Goal: Task Accomplishment & Management: Manage account settings

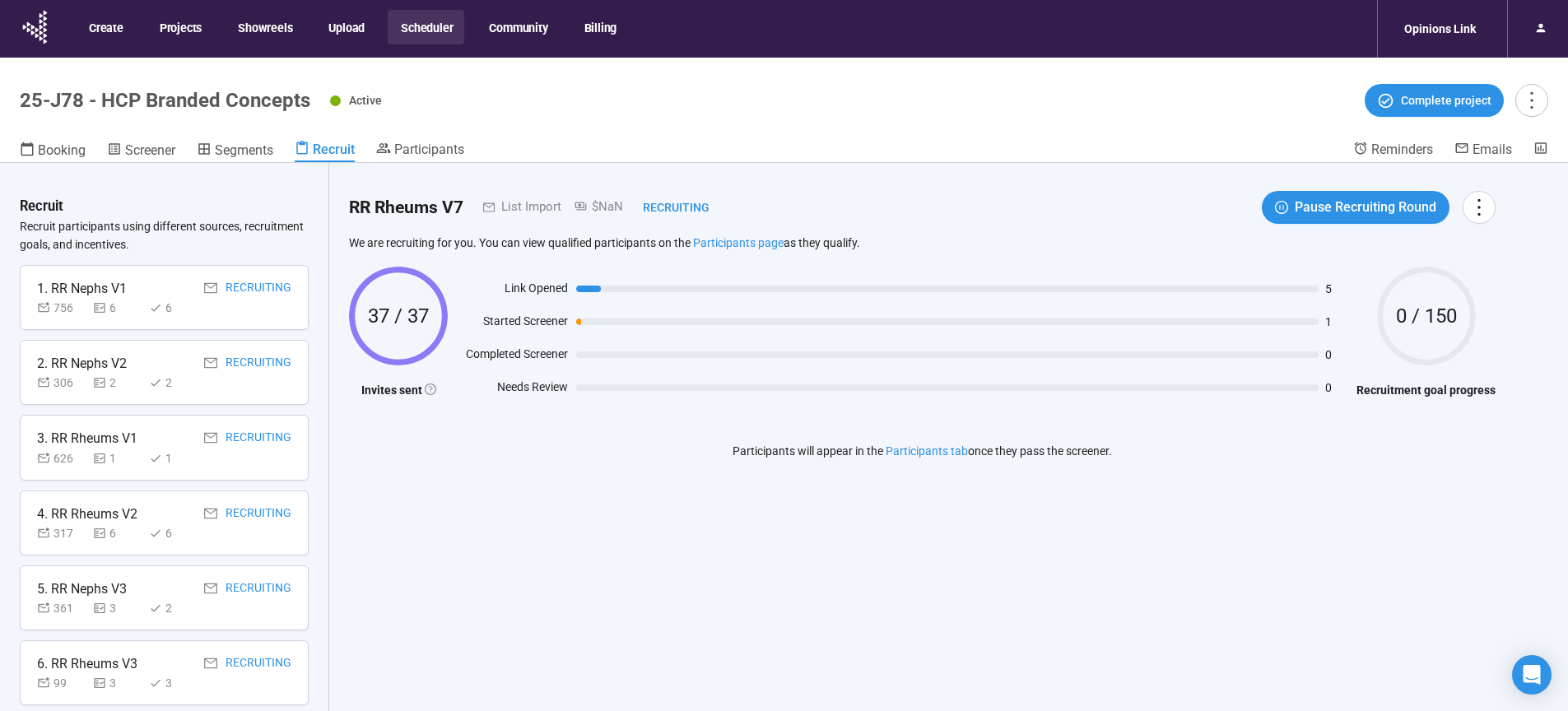
scroll to position [838, 0]
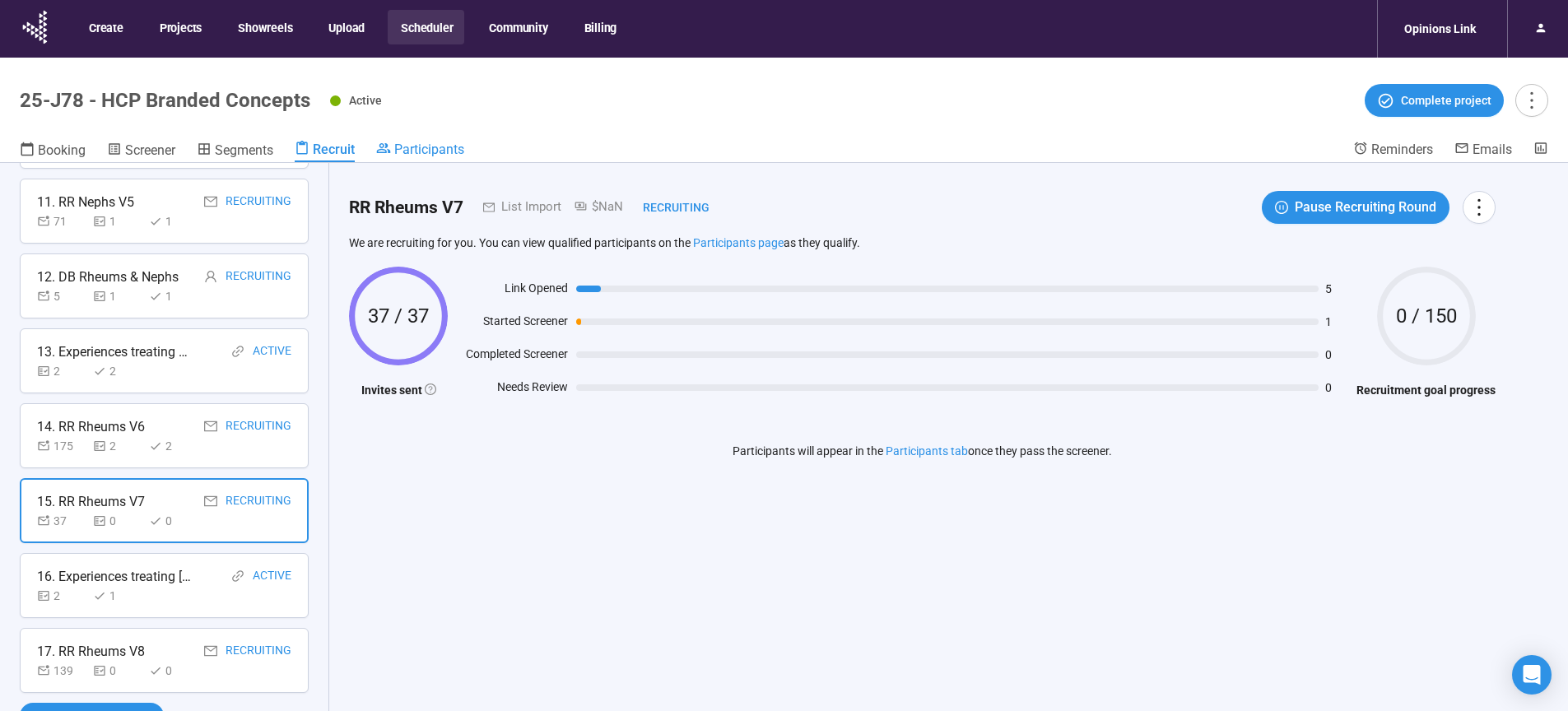
click at [440, 144] on span "Participants" at bounding box center [429, 149] width 70 height 16
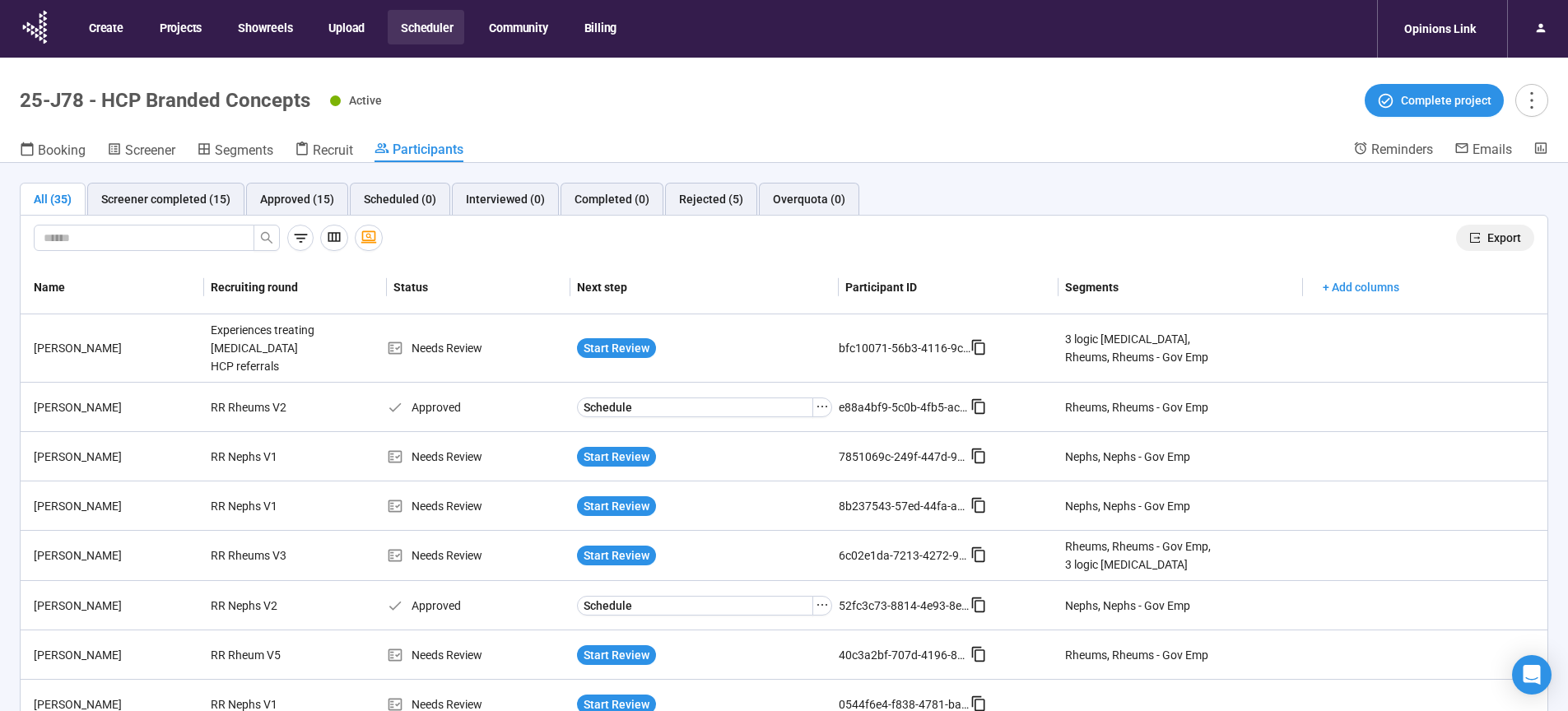
click at [1488, 239] on span "Export" at bounding box center [1504, 238] width 34 height 18
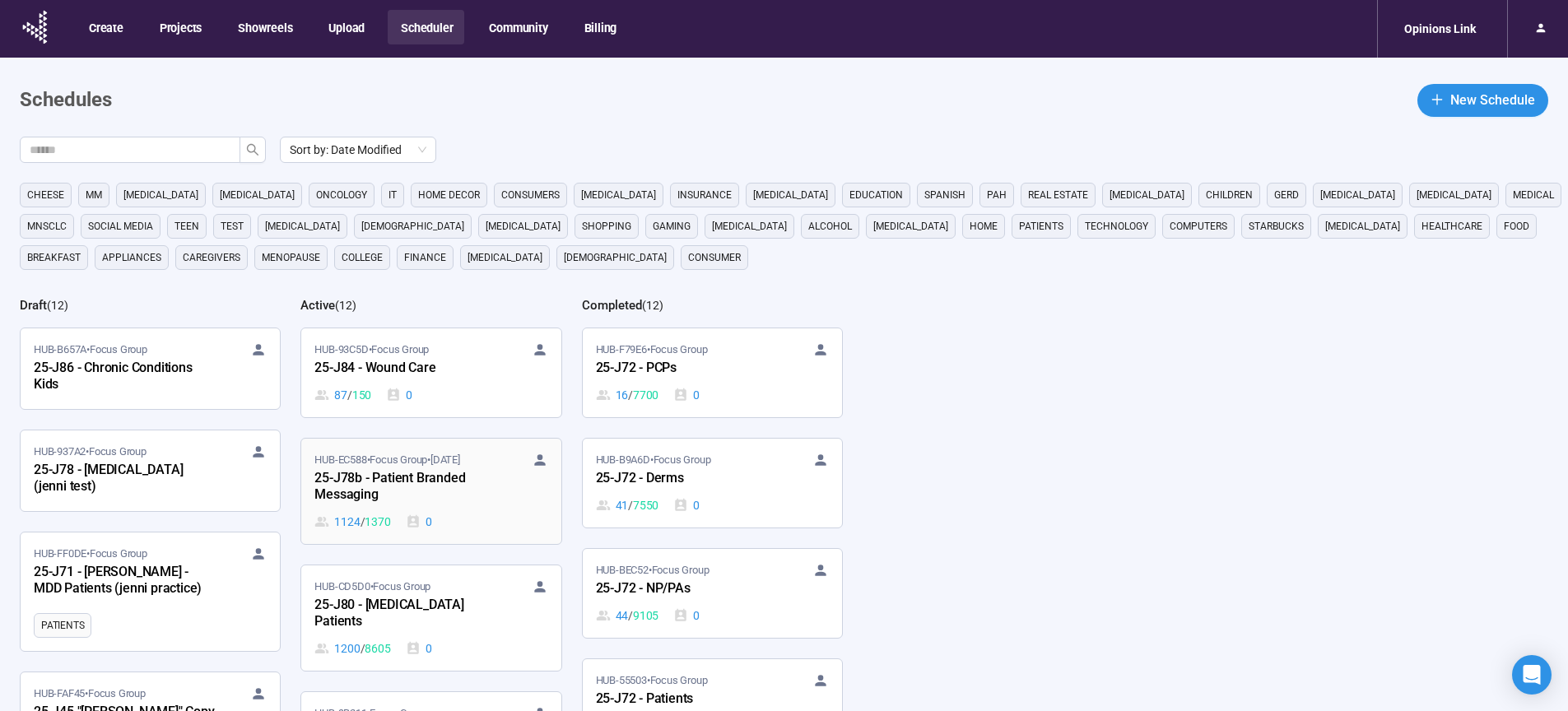
click at [376, 486] on div "25-J78b - Patient Branded Messaging" at bounding box center [405, 487] width 181 height 37
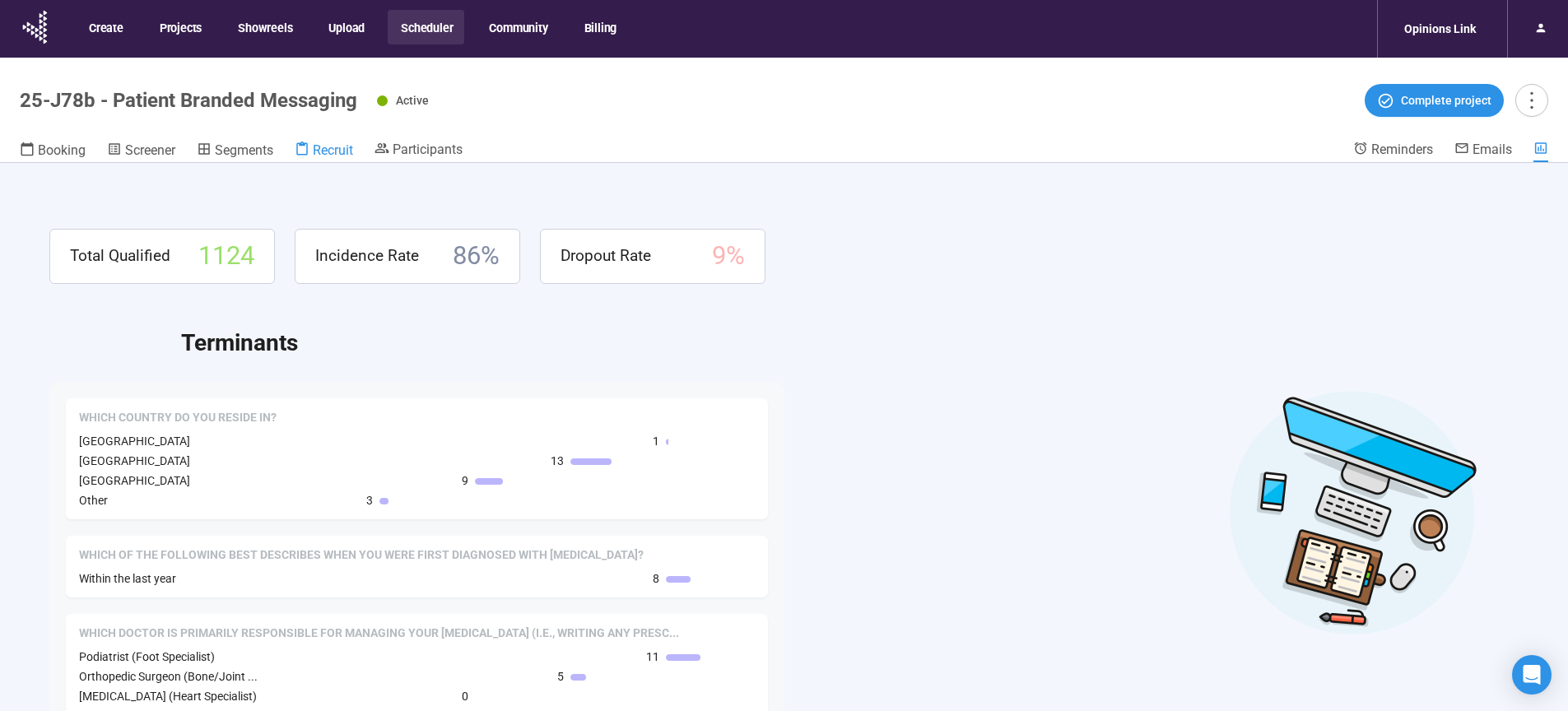
click at [336, 147] on span "Recruit" at bounding box center [333, 150] width 40 height 16
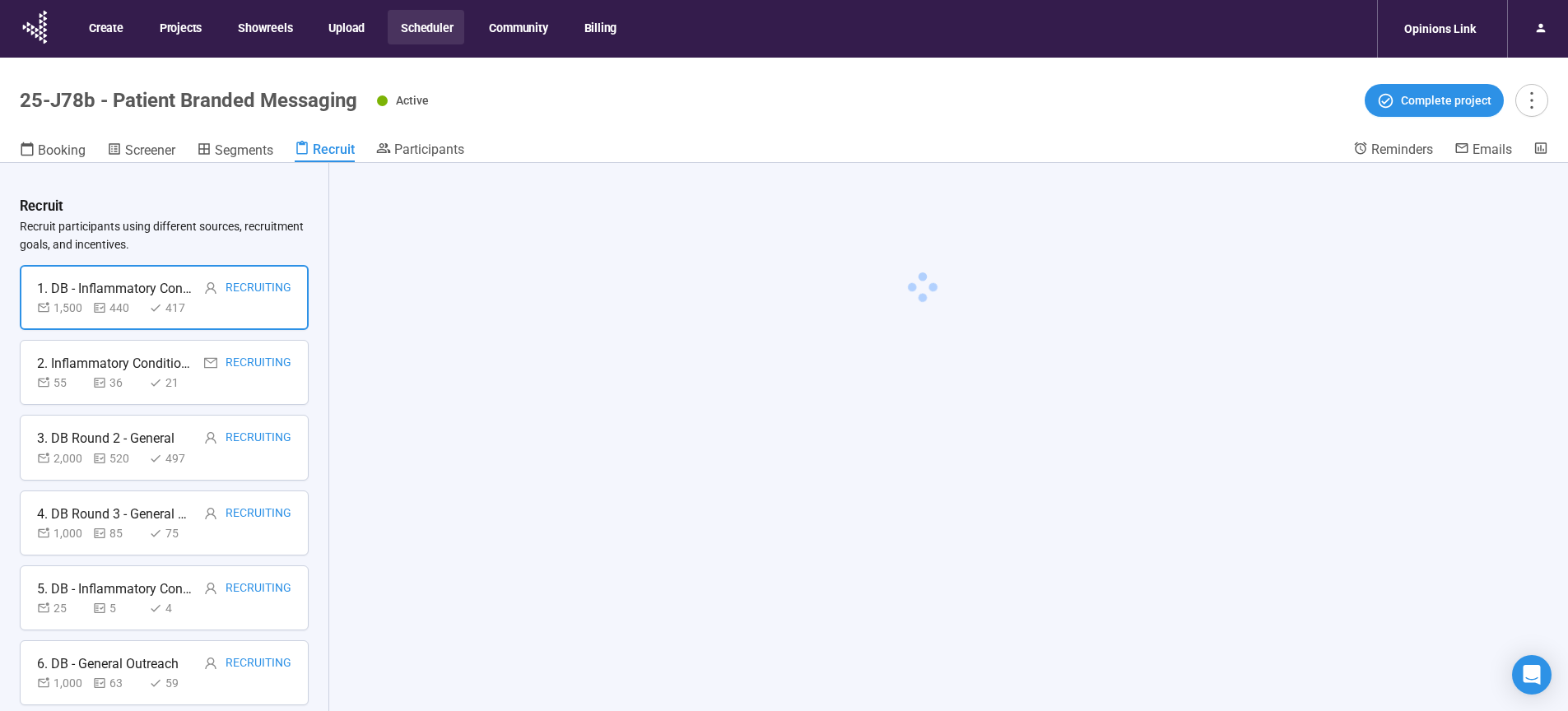
scroll to position [162, 0]
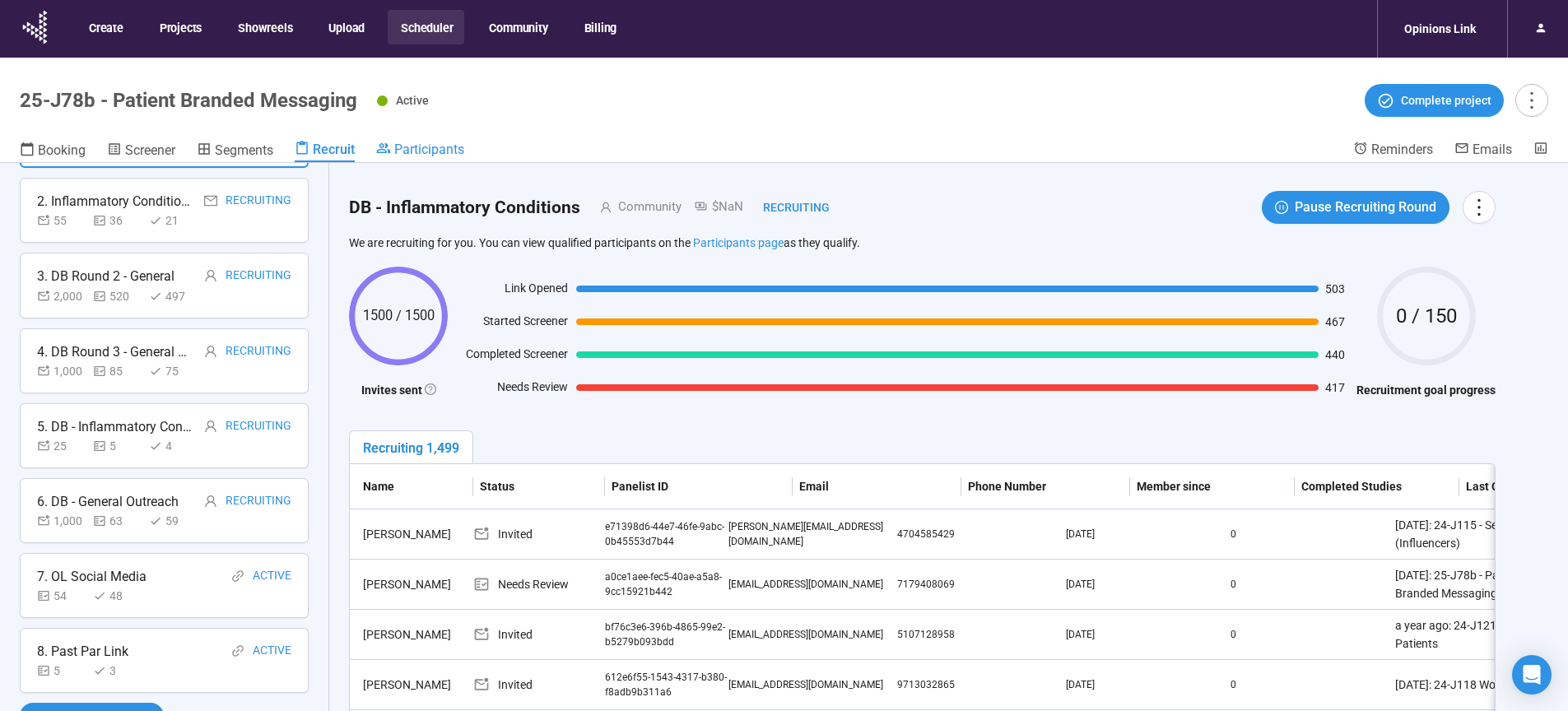
click at [437, 153] on span "Participants" at bounding box center [429, 149] width 70 height 16
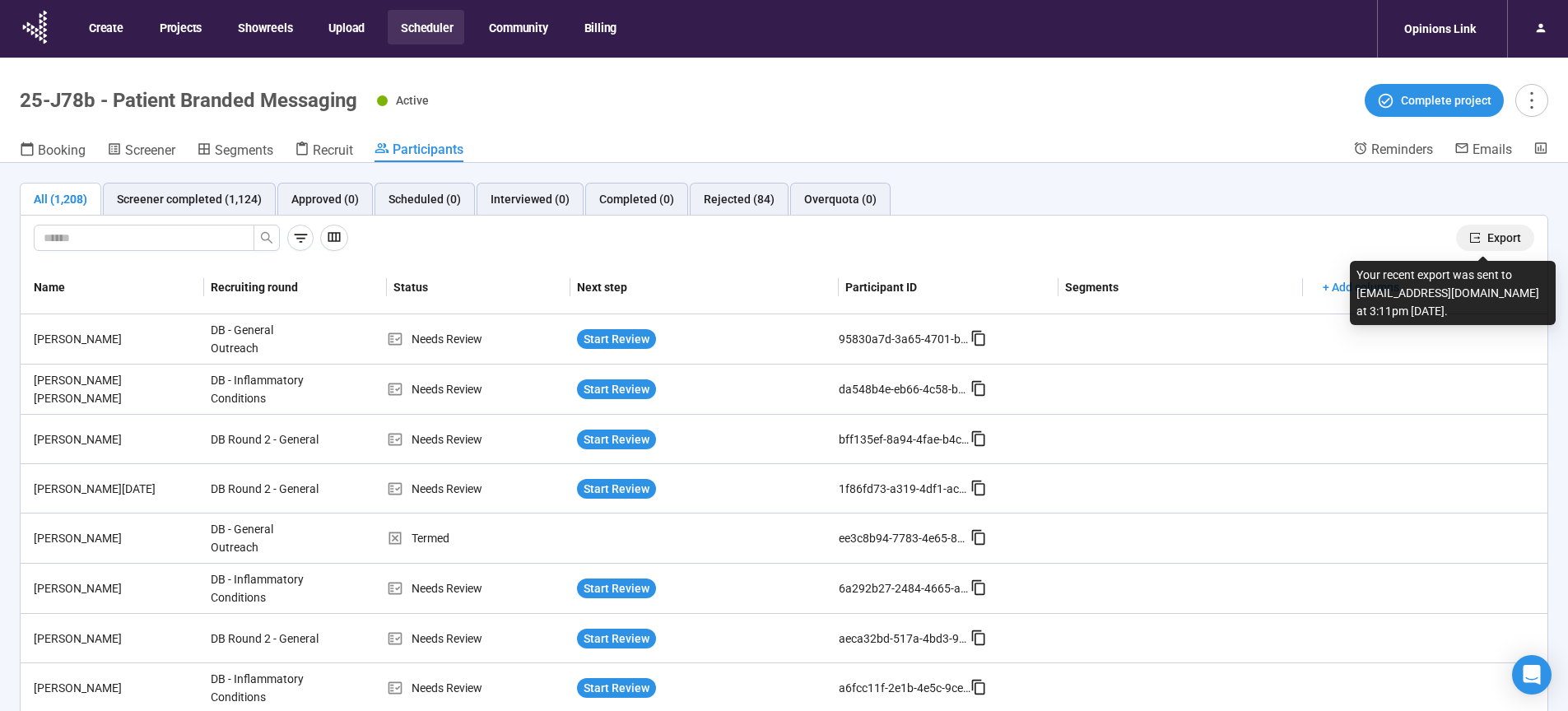
click at [1492, 237] on span "Export" at bounding box center [1504, 238] width 34 height 18
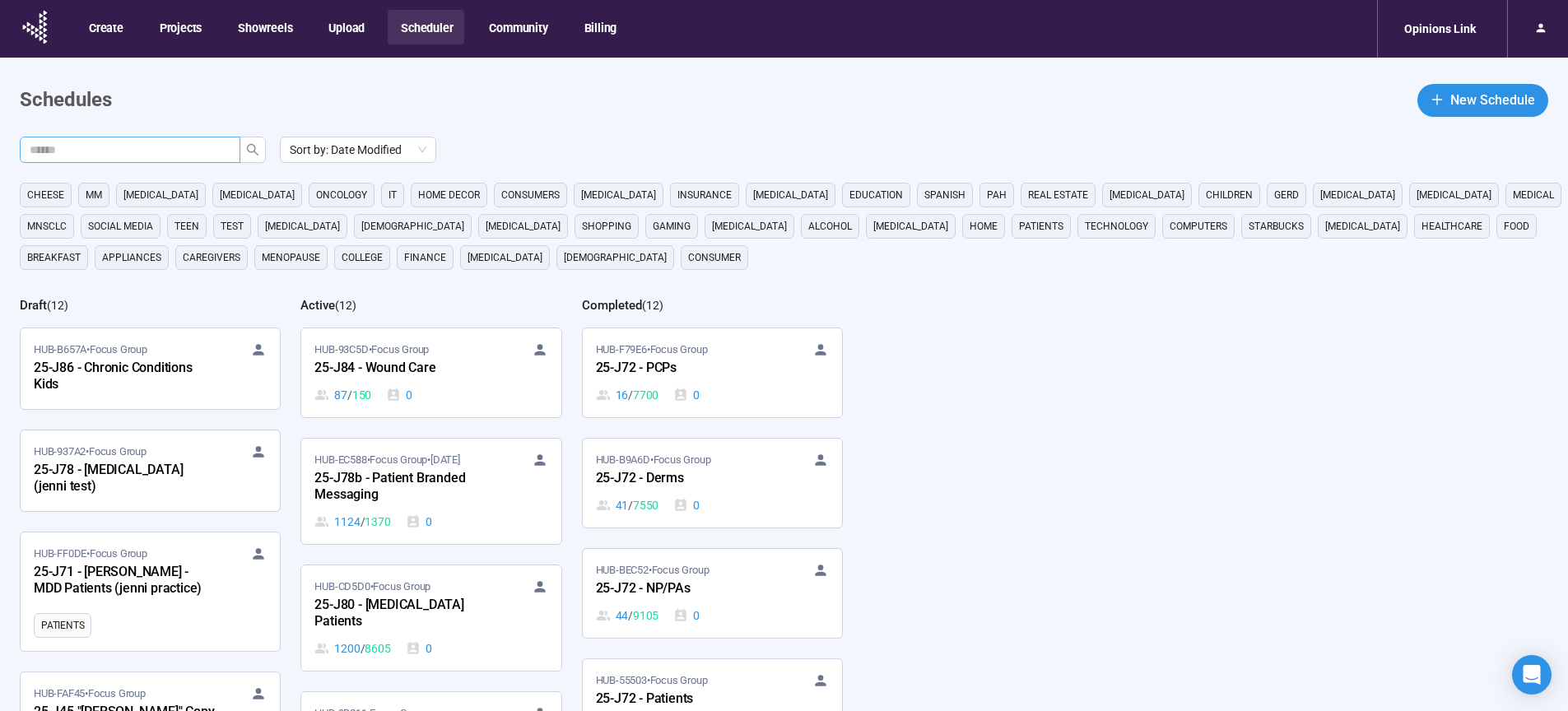
click at [196, 150] on input "text" at bounding box center [122, 150] width 187 height 18
type input "**"
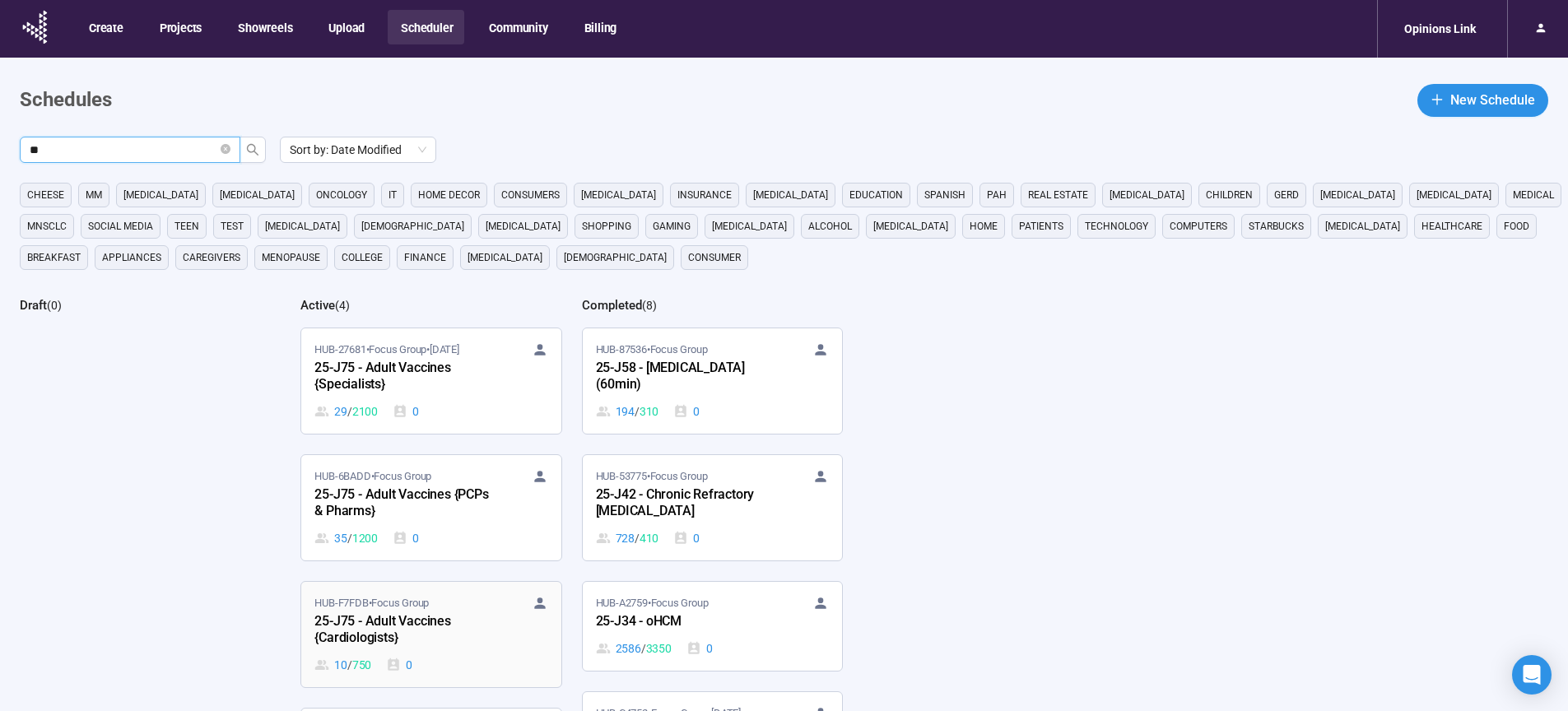
click at [394, 630] on div "25-J75 - Adult Vaccines {Cardiologists}" at bounding box center [405, 630] width 181 height 37
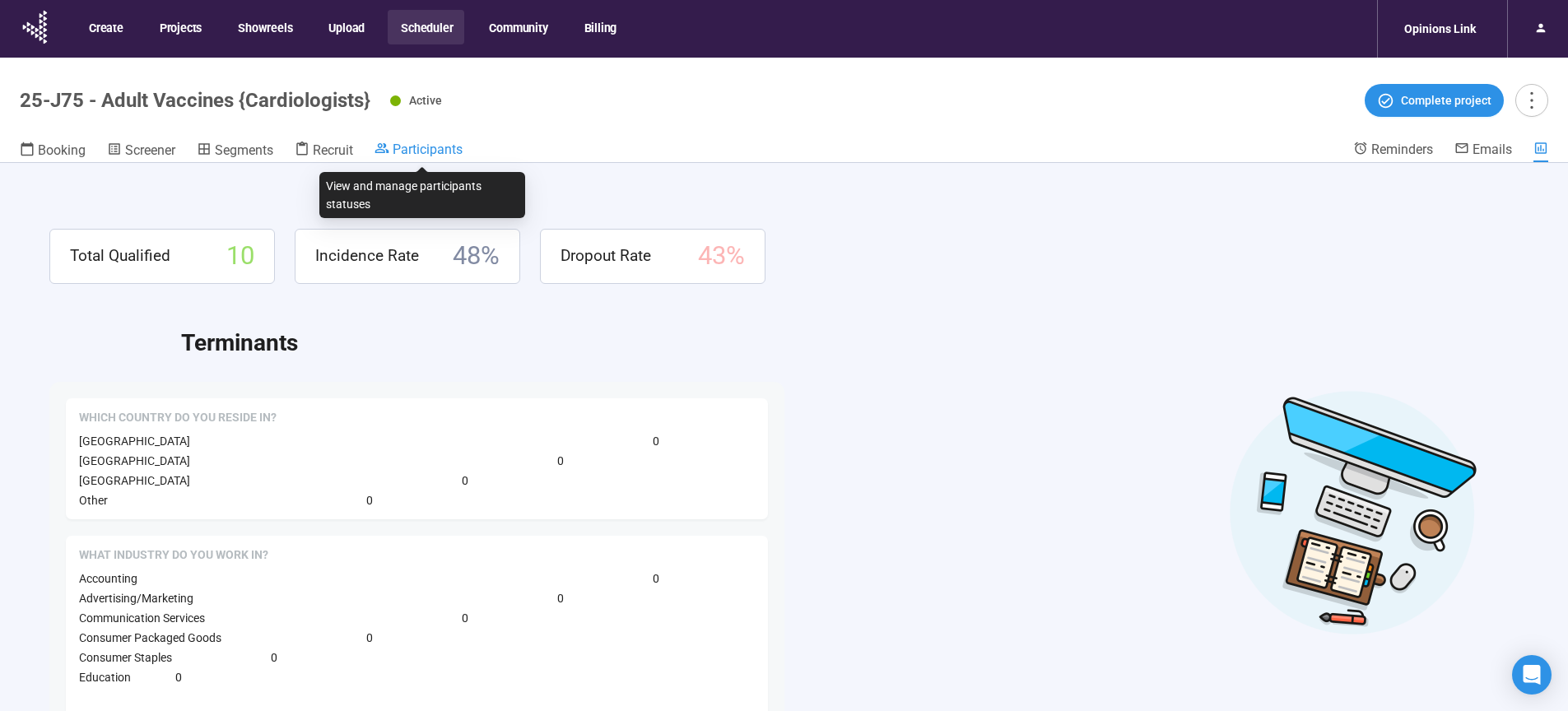
click at [430, 148] on span "Participants" at bounding box center [428, 149] width 70 height 16
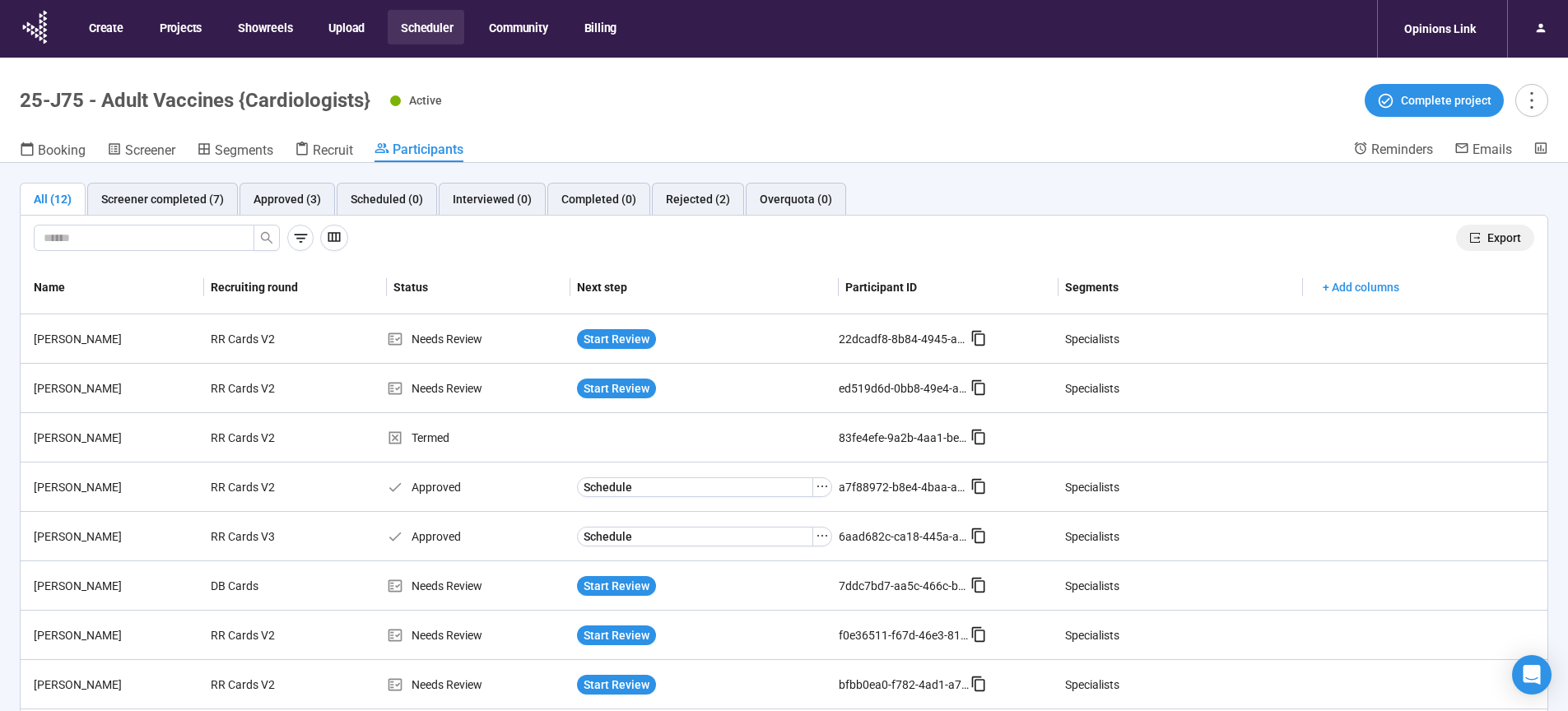
click at [1495, 240] on span "Export" at bounding box center [1504, 238] width 34 height 18
